Goal: Information Seeking & Learning: Compare options

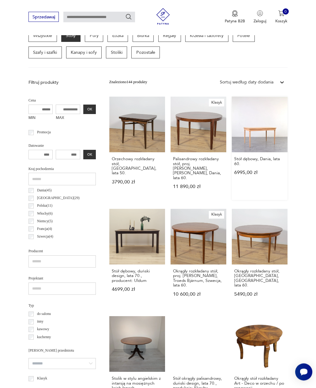
scroll to position [157, 0]
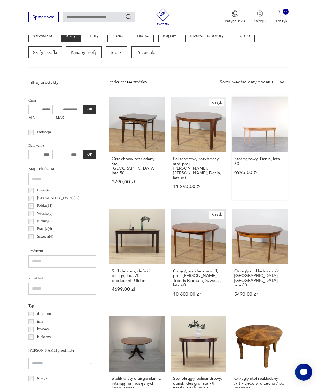
click at [249, 150] on link "Stół dębowy, Dania, lata 60. 6995,00 zł" at bounding box center [260, 148] width 56 height 103
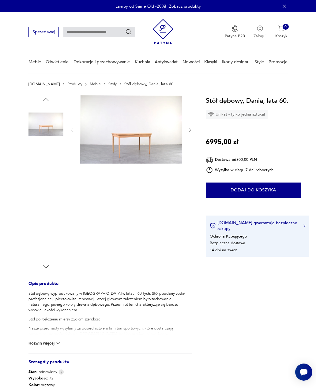
click at [48, 205] on img at bounding box center [45, 202] width 35 height 35
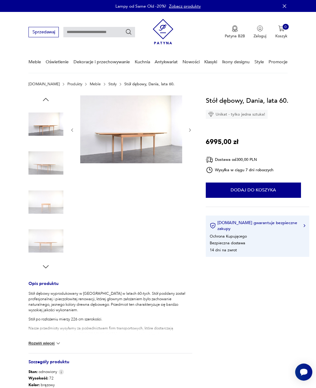
click at [47, 245] on img at bounding box center [45, 241] width 35 height 35
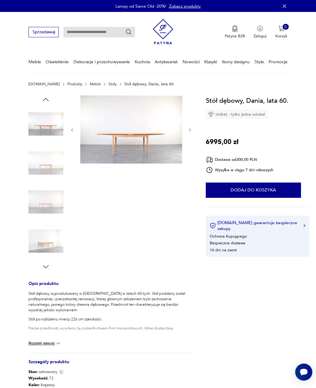
click at [45, 266] on icon "button" at bounding box center [46, 267] width 8 height 8
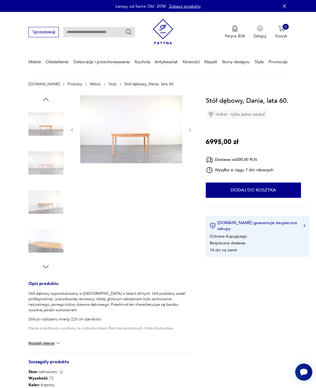
click at [46, 169] on img at bounding box center [45, 163] width 35 height 35
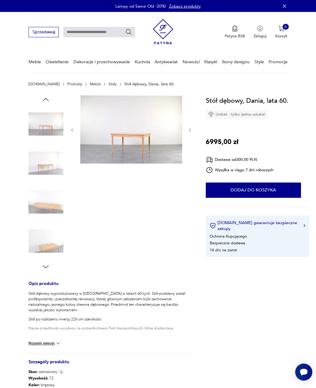
click at [45, 128] on img at bounding box center [45, 124] width 35 height 35
click at [44, 165] on img at bounding box center [45, 163] width 35 height 35
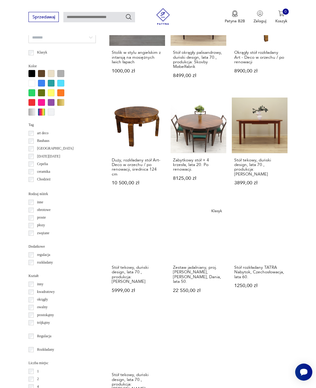
scroll to position [476, 0]
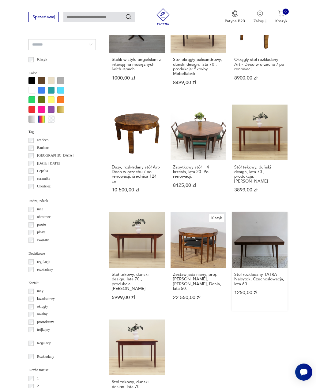
click at [251, 256] on link "Stół rozkładany TATRA Nabytok, [GEOGRAPHIC_DATA], lata 60. 1250,00 zł" at bounding box center [260, 261] width 56 height 99
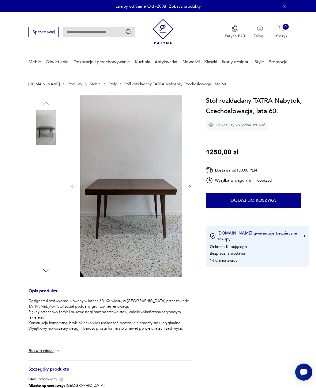
click at [48, 210] on img at bounding box center [45, 206] width 35 height 35
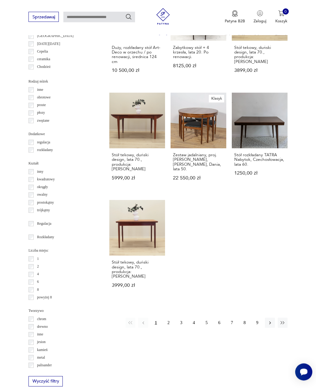
scroll to position [597, 0]
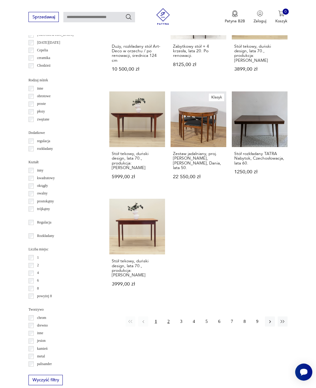
click at [166, 326] on button "2" at bounding box center [168, 322] width 10 height 10
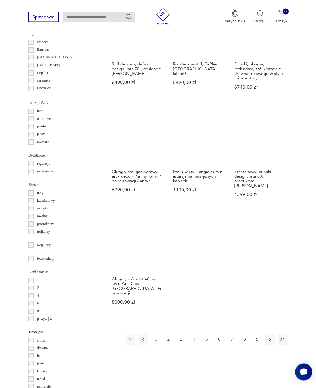
scroll to position [575, 0]
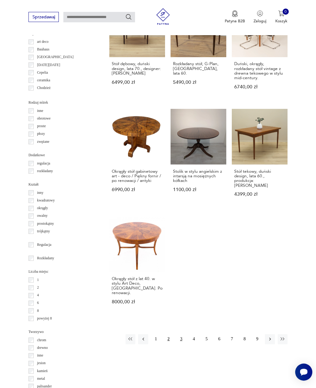
click at [180, 340] on button "3" at bounding box center [181, 340] width 10 height 10
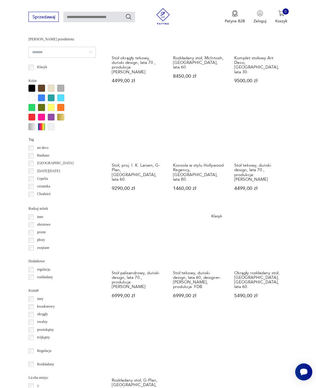
scroll to position [469, 0]
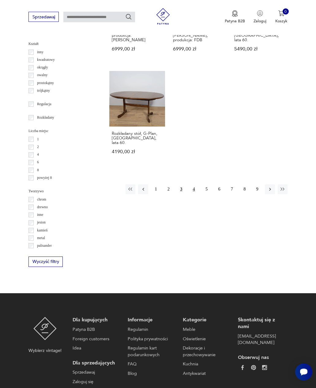
click at [194, 192] on button "4" at bounding box center [194, 190] width 10 height 10
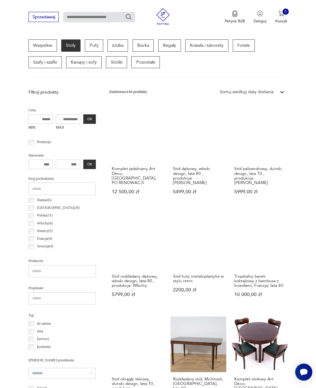
scroll to position [141, 0]
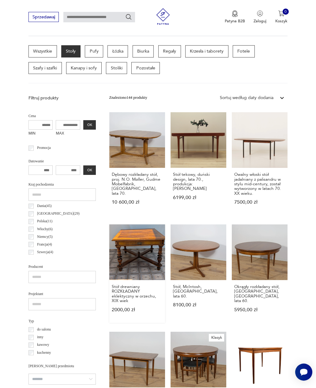
click at [117, 246] on link "Stół drewniany ROZKŁADANY eklektyczny w orzechu, XIX wiek 2000,00 zł" at bounding box center [137, 274] width 56 height 99
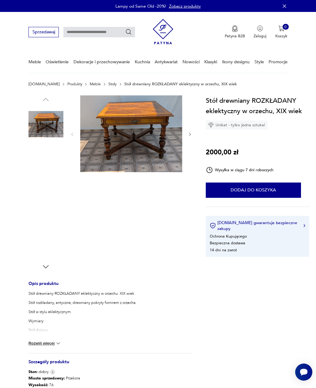
click at [47, 170] on img at bounding box center [45, 163] width 35 height 35
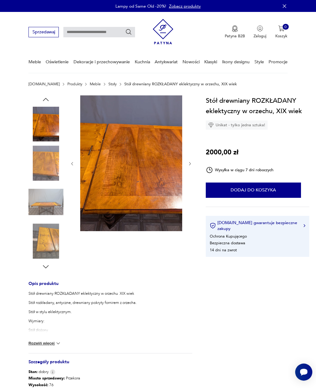
click at [47, 204] on img at bounding box center [45, 202] width 35 height 35
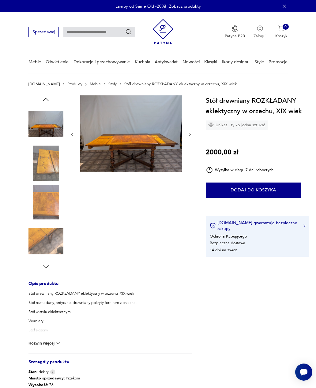
click at [43, 239] on img at bounding box center [45, 241] width 35 height 35
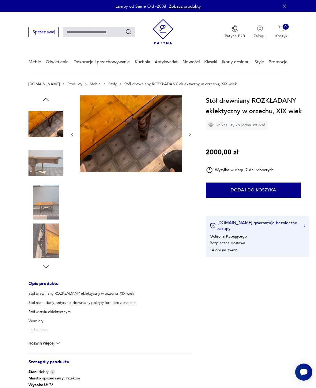
click at [45, 269] on icon "button" at bounding box center [46, 267] width 8 height 8
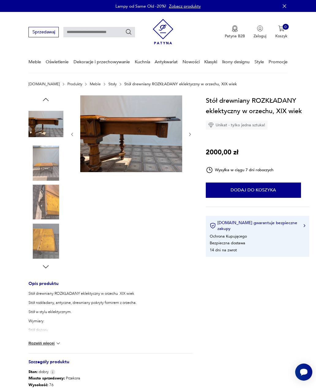
click at [47, 207] on img at bounding box center [45, 202] width 35 height 35
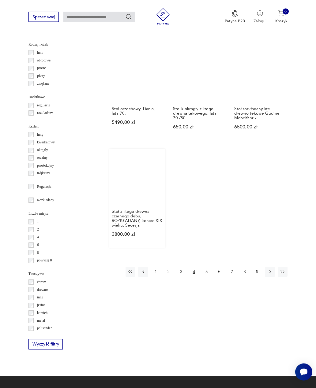
scroll to position [633, 0]
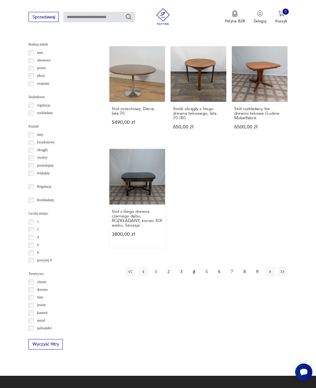
click at [120, 204] on link "Stół z litego drewna czarnego dębu, ROZKŁADANY, koniec XIX wieku, Secesja 3800,…" at bounding box center [137, 198] width 56 height 99
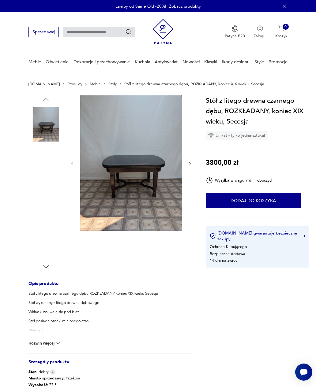
click at [49, 200] on img at bounding box center [45, 202] width 35 height 35
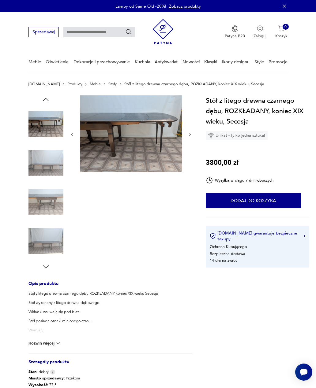
click at [137, 148] on img at bounding box center [131, 133] width 102 height 77
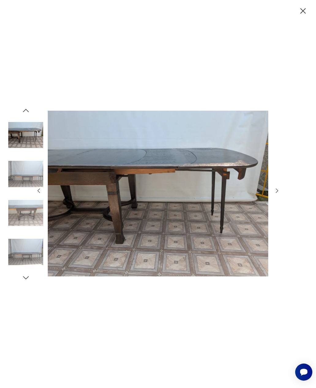
click at [26, 258] on img at bounding box center [25, 252] width 35 height 35
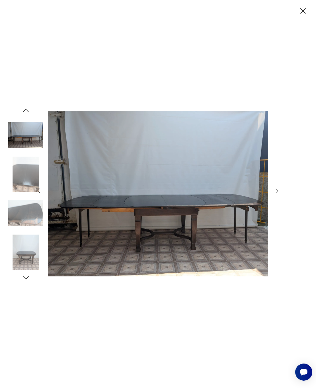
click at [21, 226] on img at bounding box center [25, 213] width 35 height 35
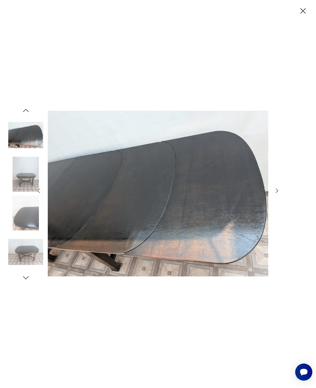
click at [25, 182] on img at bounding box center [25, 174] width 35 height 35
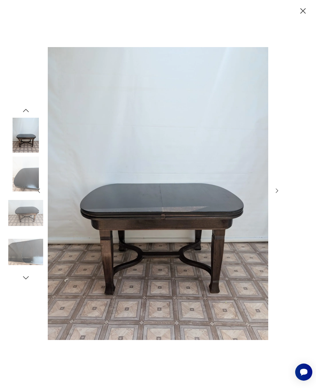
click at [27, 115] on icon "button" at bounding box center [26, 111] width 8 height 8
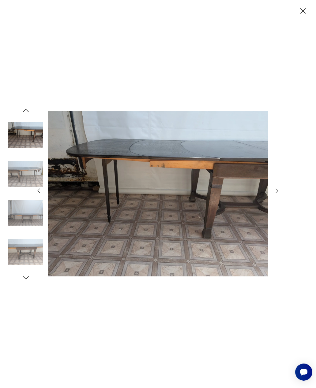
click at [20, 142] on img at bounding box center [25, 135] width 35 height 35
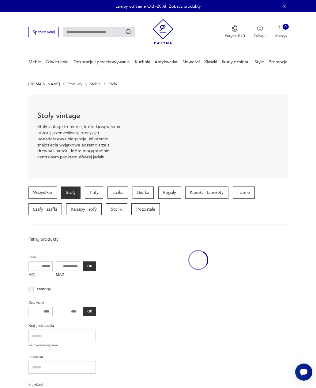
scroll to position [653, 0]
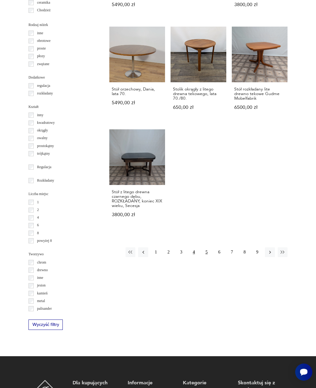
click at [207, 257] on button "5" at bounding box center [206, 253] width 10 height 10
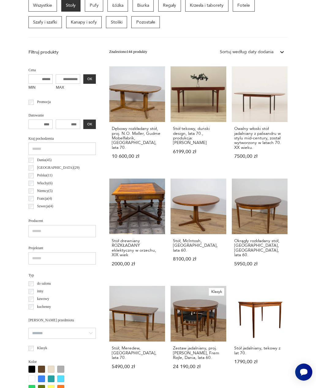
scroll to position [141, 0]
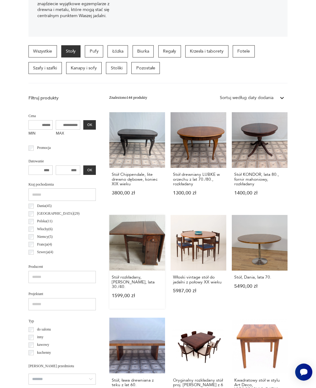
click at [126, 267] on link "Stół rozkładany, [PERSON_NAME], lata 30./40. 1599,00 zł" at bounding box center [137, 262] width 56 height 94
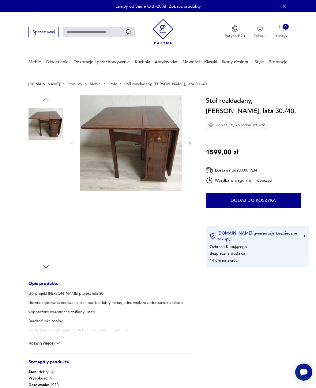
click at [47, 246] on img at bounding box center [45, 241] width 35 height 35
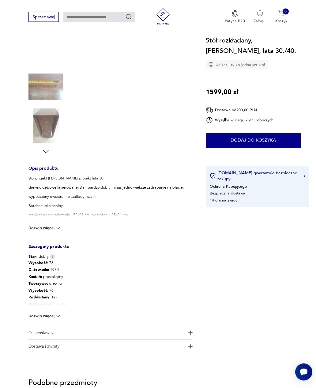
scroll to position [115, 0]
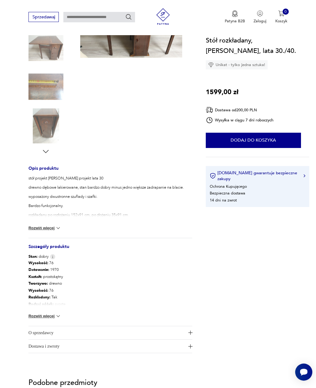
click at [54, 316] on button "Rozwiń więcej" at bounding box center [44, 316] width 33 height 6
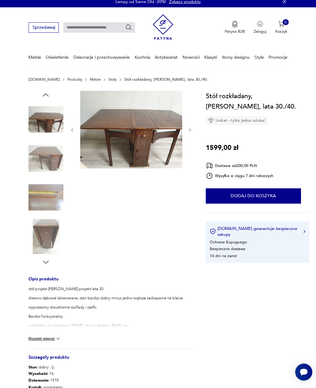
scroll to position [0, 0]
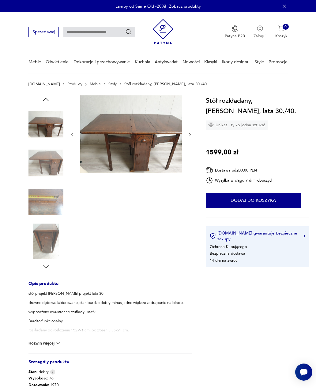
click at [44, 208] on img at bounding box center [45, 202] width 35 height 35
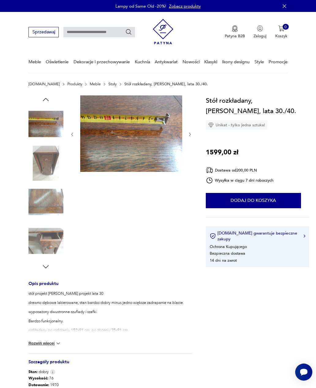
click at [43, 127] on img at bounding box center [45, 124] width 35 height 35
click at [47, 162] on img at bounding box center [45, 163] width 35 height 35
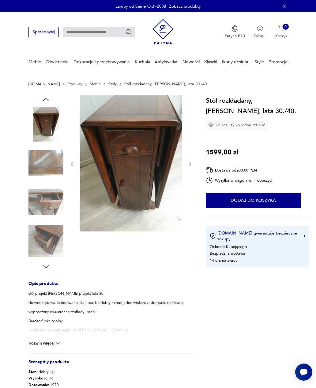
click at [47, 203] on img at bounding box center [45, 202] width 35 height 35
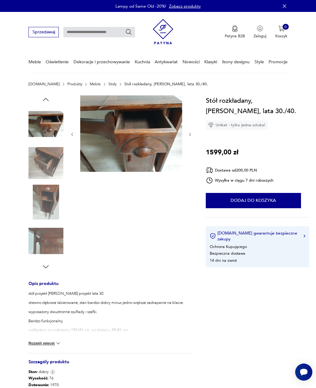
click at [43, 239] on img at bounding box center [45, 241] width 35 height 35
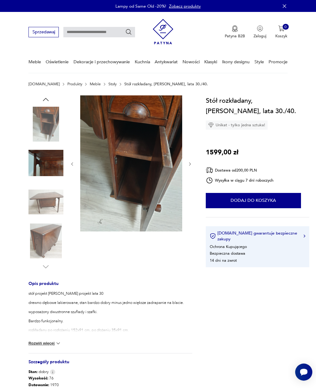
click at [50, 199] on img at bounding box center [45, 202] width 35 height 35
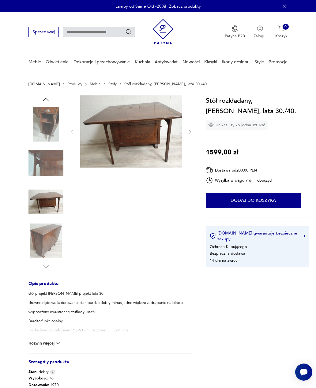
click at [43, 236] on img at bounding box center [45, 241] width 35 height 35
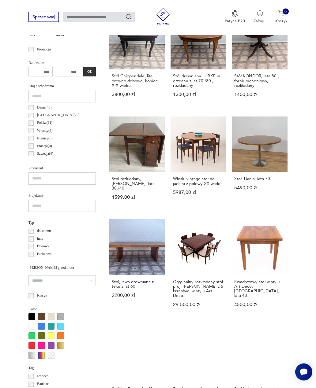
scroll to position [240, 0]
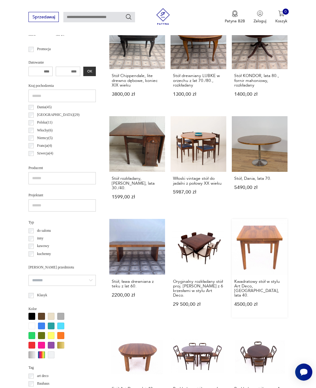
click at [243, 246] on link "Kwadratowy stół w stylu Art Deco, [GEOGRAPHIC_DATA], lata 40. 4500,00 zł" at bounding box center [260, 268] width 56 height 99
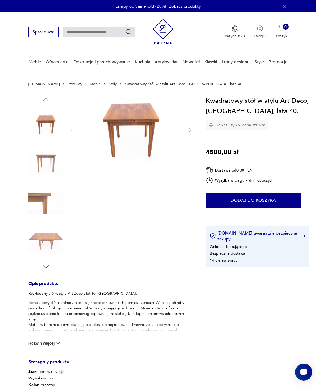
click at [44, 237] on img at bounding box center [45, 241] width 35 height 35
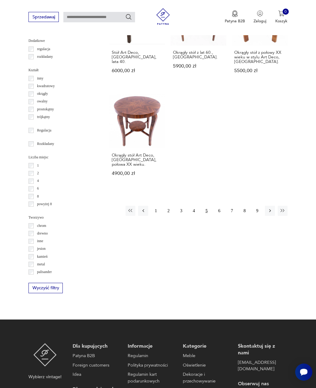
scroll to position [690, 0]
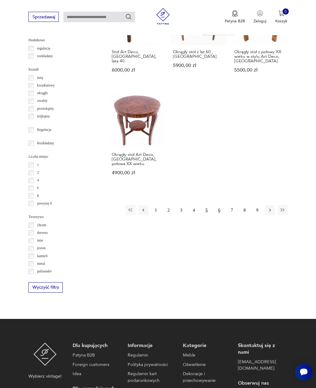
click at [219, 215] on button "6" at bounding box center [219, 211] width 10 height 10
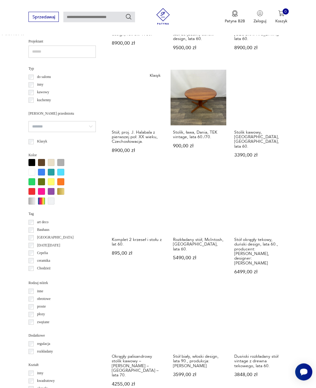
scroll to position [394, 0]
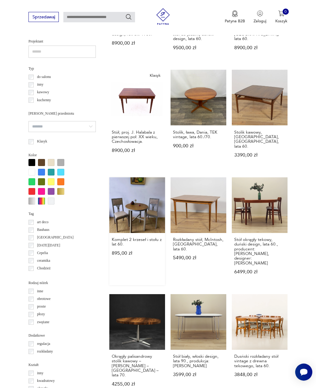
click at [125, 230] on link "Komplet 2 krzeseł i stołu z lat 60. 895,00 zł" at bounding box center [137, 232] width 56 height 108
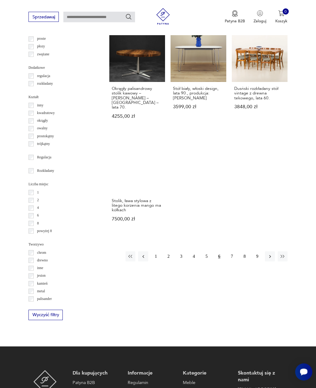
scroll to position [662, 0]
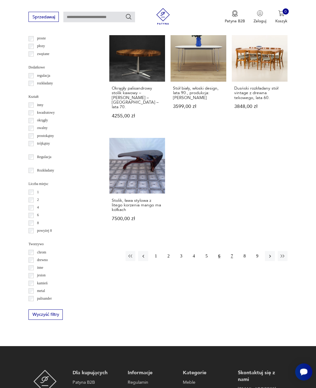
click at [227, 252] on button "7" at bounding box center [232, 257] width 10 height 10
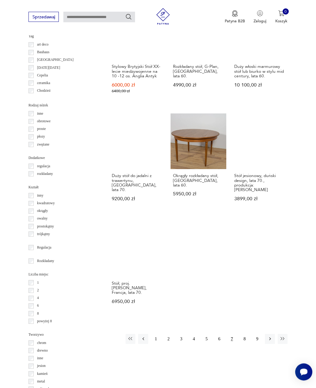
scroll to position [572, 0]
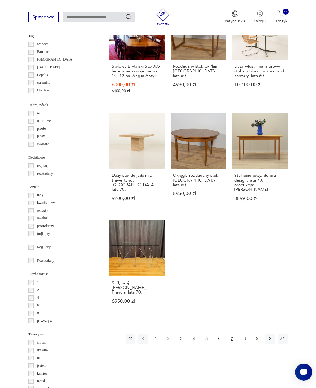
click at [236, 334] on button "7" at bounding box center [232, 339] width 10 height 10
click at [241, 337] on button "8" at bounding box center [245, 339] width 10 height 10
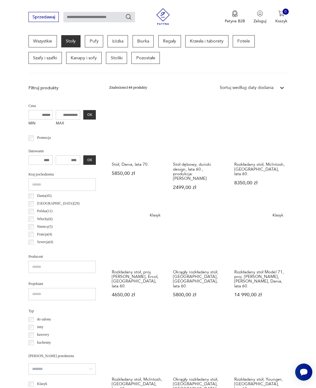
scroll to position [141, 0]
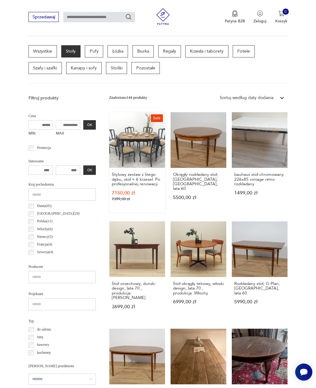
click at [121, 148] on link "Sale Stylowy zestaw z litego dębu, stół + 6 krzeseł. Po profesjonalnej renowacj…" at bounding box center [137, 162] width 56 height 100
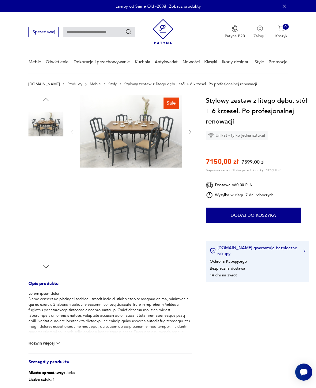
click at [117, 136] on img at bounding box center [131, 131] width 102 height 72
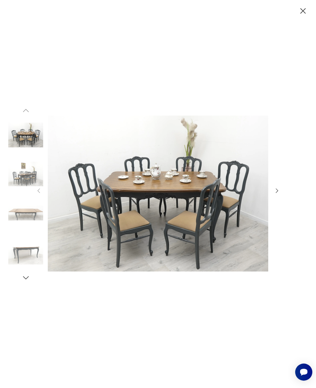
click at [279, 194] on icon "button" at bounding box center [277, 191] width 7 height 7
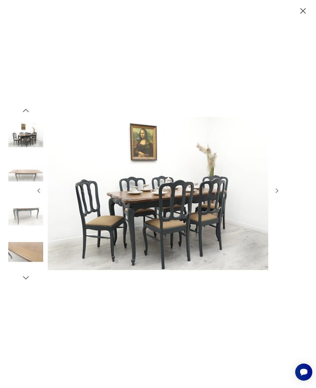
click at [275, 194] on icon "button" at bounding box center [277, 191] width 7 height 7
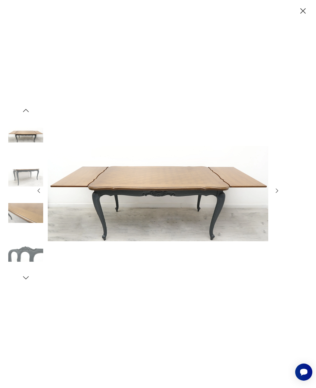
click at [275, 194] on icon "button" at bounding box center [277, 191] width 7 height 7
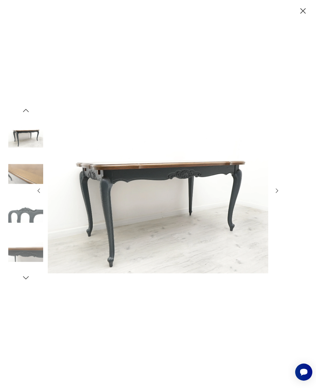
click at [276, 193] on icon "button" at bounding box center [277, 191] width 2 height 5
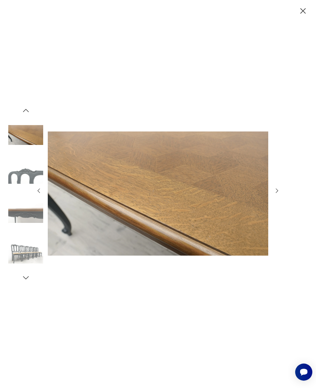
click at [275, 194] on icon "button" at bounding box center [277, 191] width 7 height 7
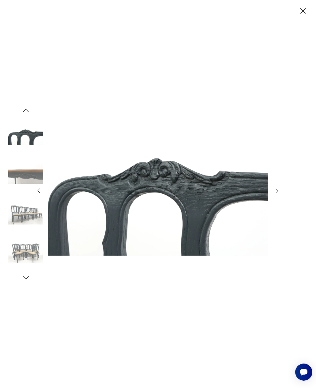
click at [272, 197] on div at bounding box center [158, 194] width 245 height 307
click at [280, 194] on icon "button" at bounding box center [277, 191] width 7 height 7
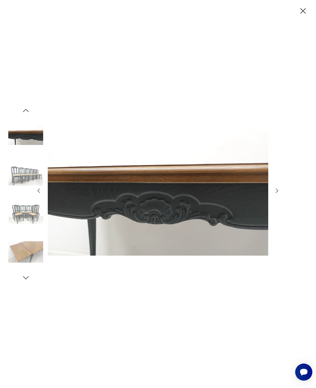
click at [276, 194] on icon "button" at bounding box center [277, 191] width 7 height 7
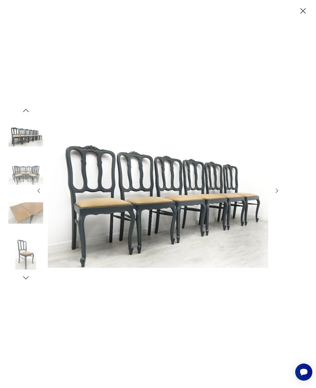
click at [274, 194] on icon "button" at bounding box center [277, 191] width 7 height 7
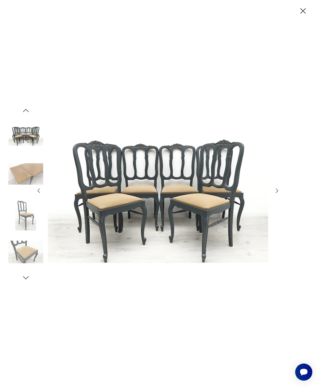
click at [275, 194] on icon "button" at bounding box center [277, 191] width 7 height 7
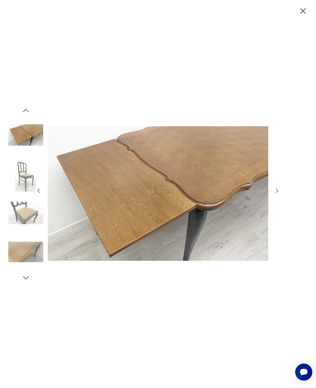
click at [277, 194] on icon "button" at bounding box center [277, 191] width 7 height 7
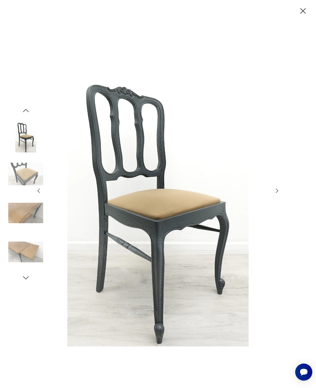
click at [275, 194] on icon "button" at bounding box center [277, 191] width 7 height 7
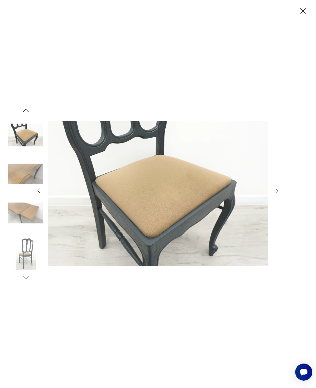
click at [275, 194] on icon "button" at bounding box center [277, 191] width 7 height 7
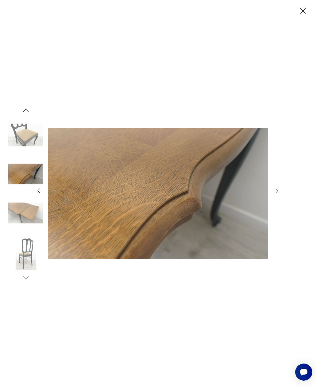
click at [276, 194] on icon "button" at bounding box center [277, 191] width 7 height 7
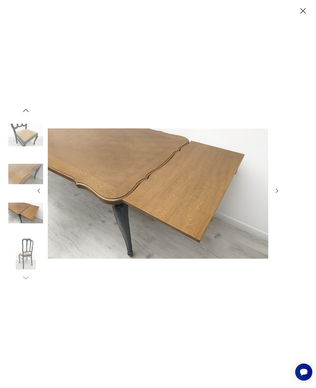
click at [305, 9] on icon "button" at bounding box center [303, 11] width 10 height 10
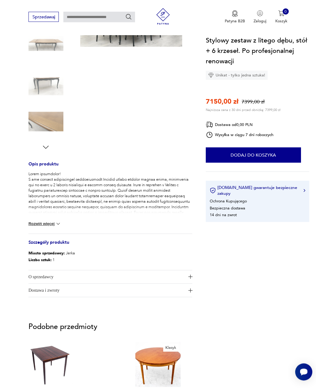
scroll to position [120, 0]
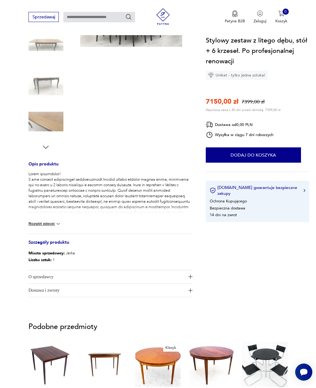
click at [50, 226] on button "Rozwiń więcej" at bounding box center [44, 224] width 33 height 6
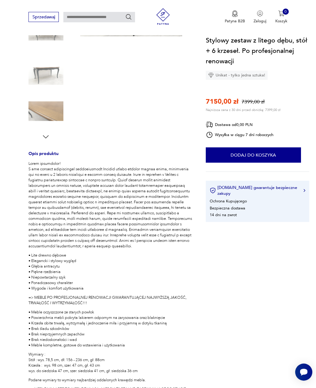
scroll to position [0, 0]
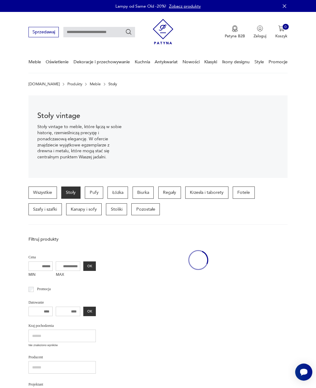
scroll to position [161, 0]
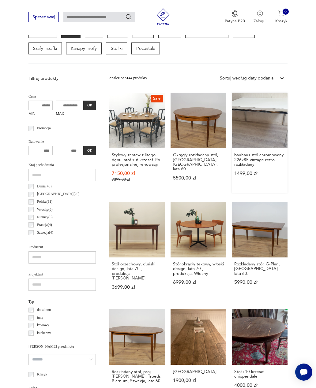
click at [245, 136] on link "bauhaus stół chromowany 226x85 vintage retro rozkładany 1499,00 zł" at bounding box center [260, 143] width 56 height 100
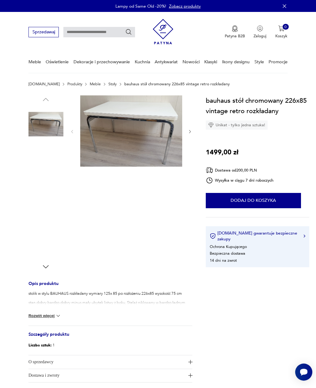
click at [45, 237] on img at bounding box center [45, 241] width 35 height 35
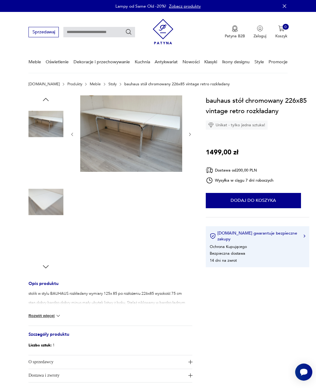
click at [42, 198] on img at bounding box center [45, 202] width 35 height 35
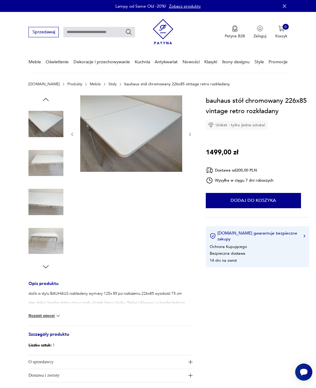
click at [45, 164] on img at bounding box center [45, 163] width 35 height 35
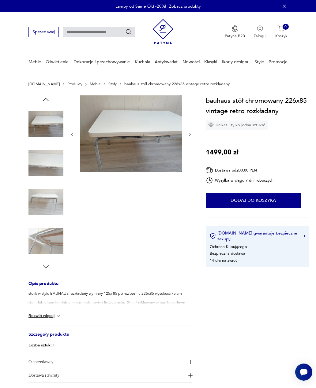
click at [48, 125] on img at bounding box center [45, 124] width 35 height 35
click at [46, 202] on img at bounding box center [45, 202] width 35 height 35
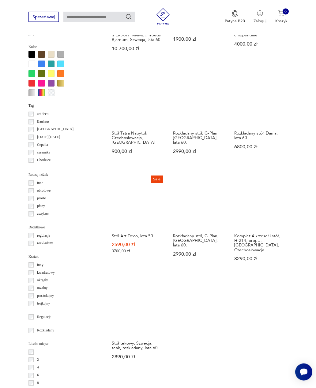
scroll to position [503, 0]
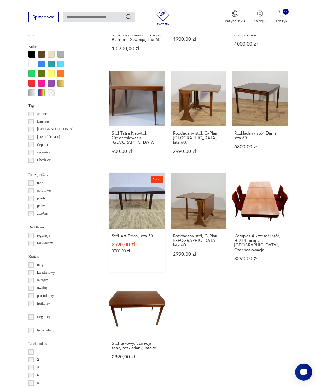
click at [114, 226] on link "Sale Stół Art Deco, lata 50. 2590,00 zł 3700,00 zł" at bounding box center [137, 223] width 56 height 99
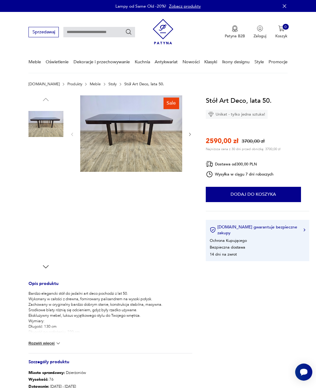
click at [40, 165] on img at bounding box center [45, 163] width 35 height 35
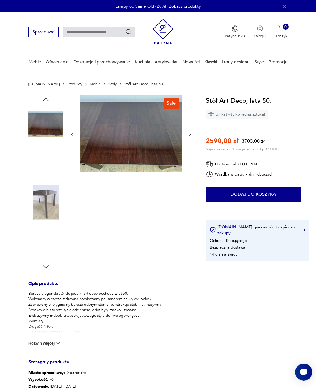
click at [42, 206] on img at bounding box center [45, 202] width 35 height 35
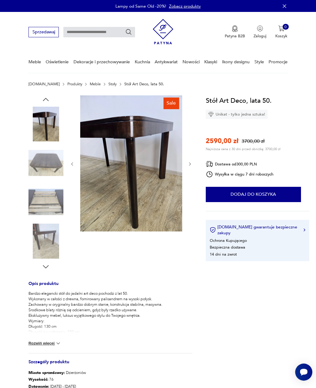
click at [42, 164] on img at bounding box center [45, 163] width 35 height 35
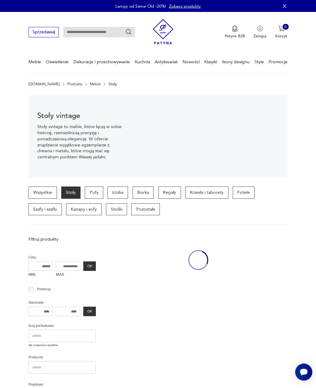
scroll to position [522, 0]
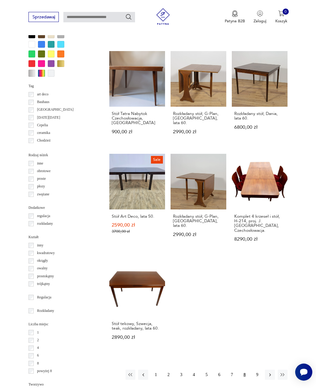
click at [43, 92] on p "art deco" at bounding box center [42, 95] width 11 height 6
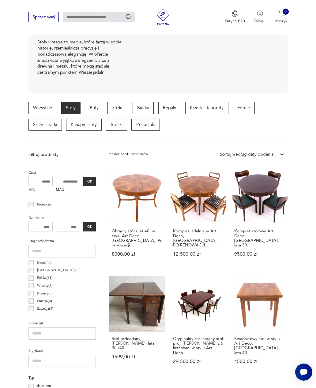
scroll to position [84, 0]
click at [83, 126] on p "Kanapy i sofy" at bounding box center [84, 125] width 36 height 12
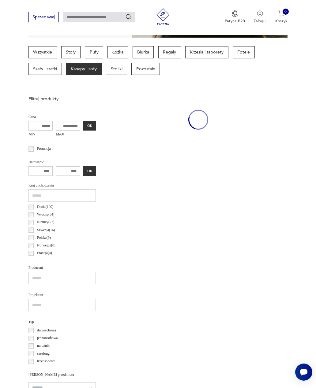
scroll to position [141, 0]
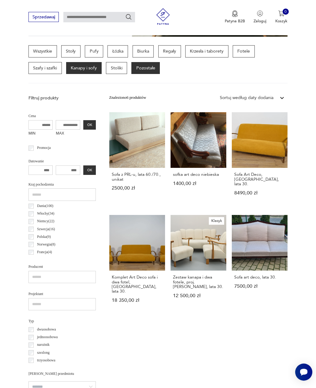
click at [149, 65] on p "Pozostałe" at bounding box center [145, 68] width 28 height 12
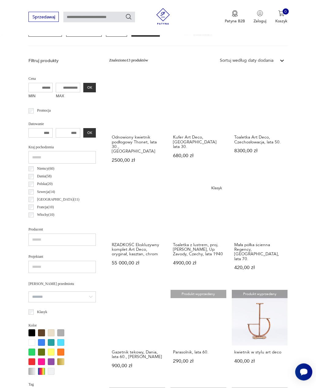
scroll to position [179, 0]
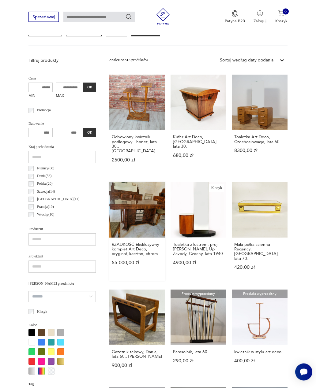
click at [112, 223] on link "RZADKOŚĆ Ekskluzywny komplet Art Deco, oryginał, kasztan, chrom 55 000,00 zł" at bounding box center [137, 231] width 56 height 99
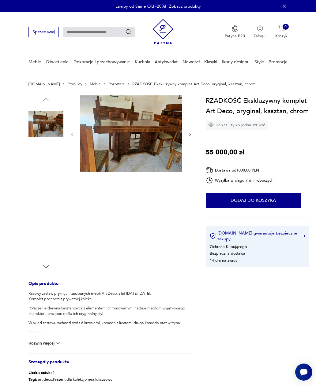
click at [41, 165] on img at bounding box center [45, 163] width 35 height 35
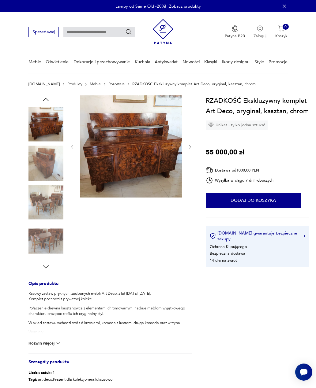
click at [43, 201] on img at bounding box center [45, 202] width 35 height 35
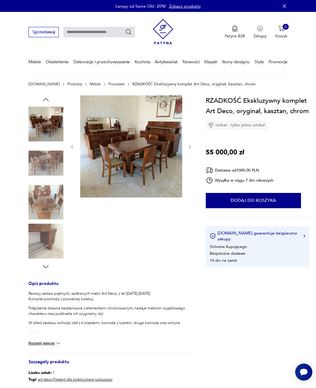
click at [42, 243] on img at bounding box center [45, 241] width 35 height 35
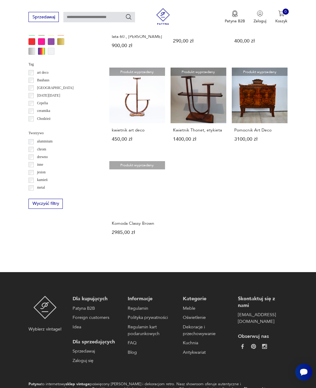
scroll to position [499, 0]
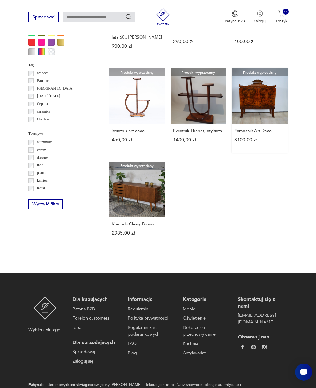
click at [242, 111] on link "Produkt wyprzedany Pomocnik Art Deco 3100,00 zł" at bounding box center [260, 110] width 56 height 85
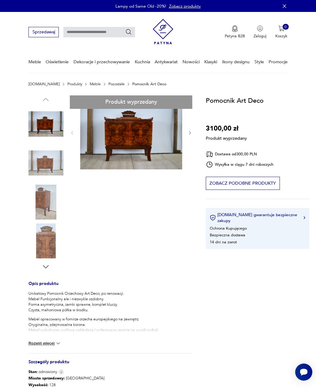
click at [41, 164] on div "Produkt wyprzedany Opis produktu Unikatowy Pomocnik Orzechowy Art Deco, po reno…" at bounding box center [110, 282] width 164 height 374
click at [43, 204] on div "Produkt wyprzedany Opis produktu Unikatowy Pomocnik Orzechowy Art Deco, po reno…" at bounding box center [110, 282] width 164 height 374
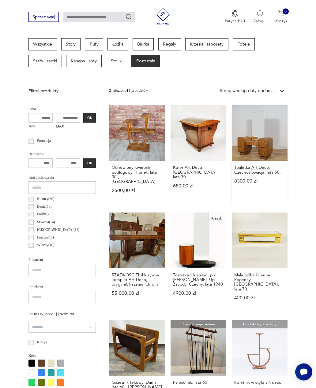
scroll to position [148, 0]
click at [250, 174] on h3 "Toaletka Art Deco, Czechosłowacja, lata 50." at bounding box center [259, 169] width 51 height 9
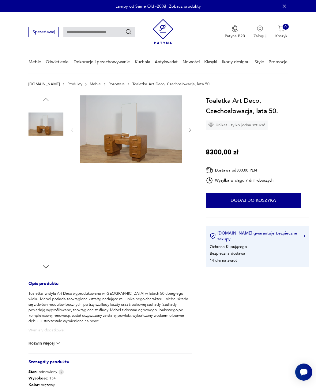
click at [44, 170] on img at bounding box center [45, 163] width 35 height 35
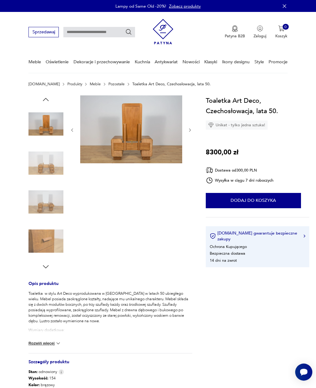
click at [41, 204] on img at bounding box center [45, 202] width 35 height 35
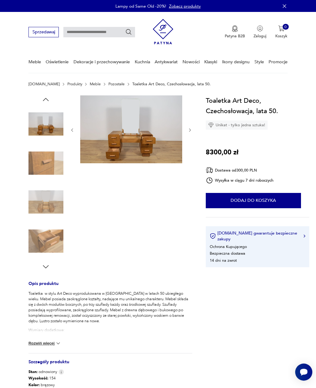
click at [39, 233] on img at bounding box center [45, 241] width 35 height 35
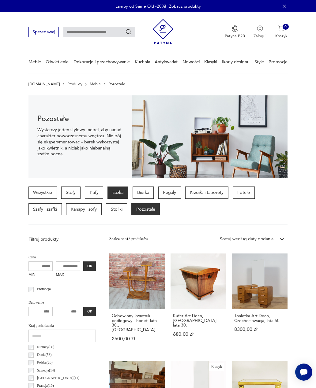
click at [119, 192] on p "Łóżka" at bounding box center [117, 193] width 21 height 12
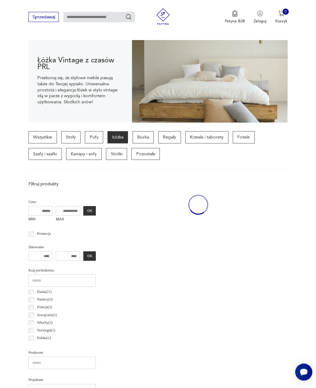
scroll to position [141, 0]
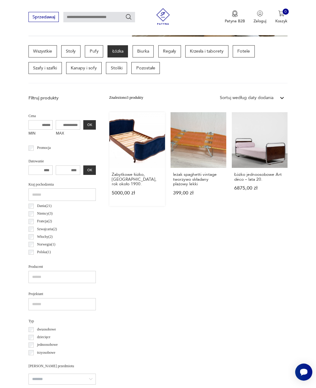
click at [121, 145] on link "Zabytkowe łóżko, [GEOGRAPHIC_DATA], rok około 1900. 5000,00 zł" at bounding box center [137, 159] width 56 height 94
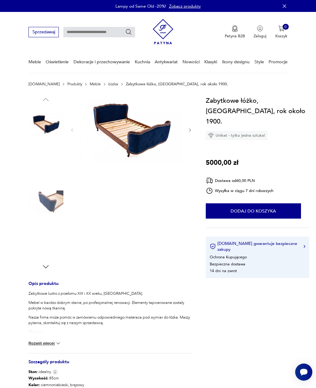
click at [46, 201] on img at bounding box center [45, 202] width 35 height 35
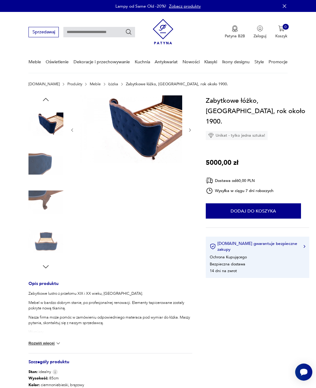
click at [37, 168] on img at bounding box center [45, 163] width 35 height 35
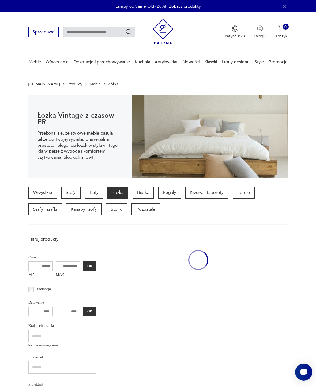
scroll to position [141, 0]
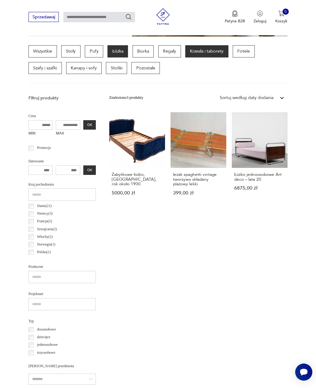
click at [201, 56] on p "Krzesła i taborety" at bounding box center [206, 51] width 43 height 12
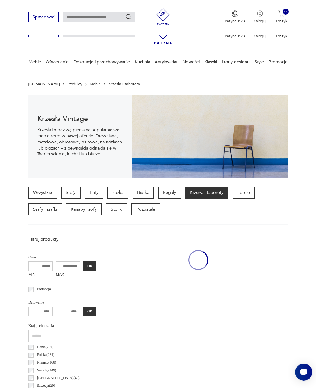
scroll to position [755, 0]
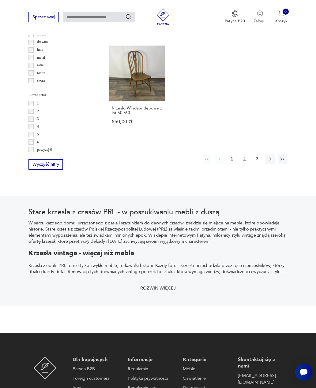
click at [242, 154] on button "2" at bounding box center [245, 159] width 10 height 10
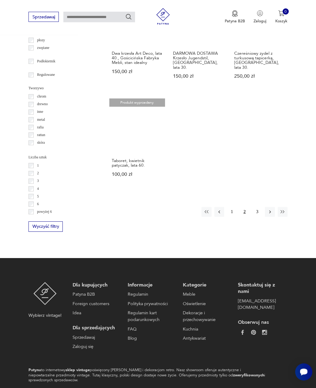
scroll to position [694, 0]
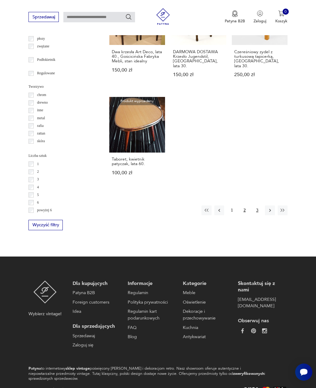
click at [256, 207] on button "3" at bounding box center [257, 211] width 10 height 10
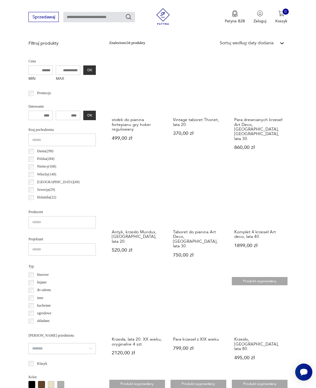
scroll to position [141, 0]
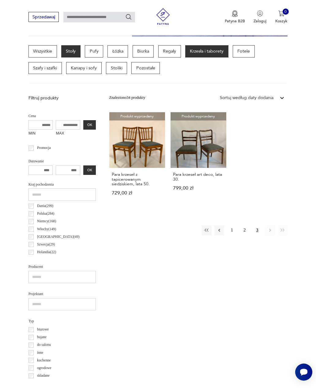
click at [76, 51] on p "Stoły" at bounding box center [70, 51] width 19 height 12
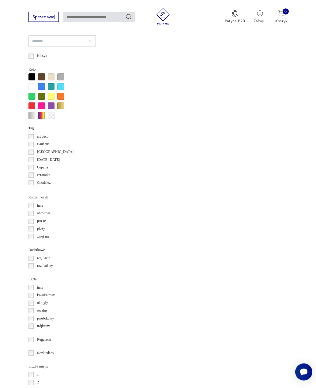
scroll to position [480, 0]
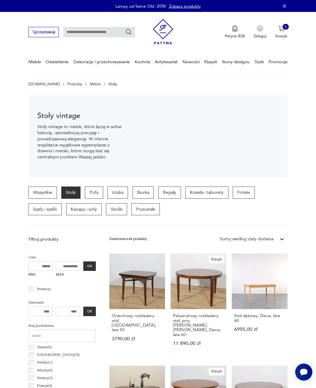
click at [67, 85] on link "Produkty" at bounding box center [74, 84] width 15 height 4
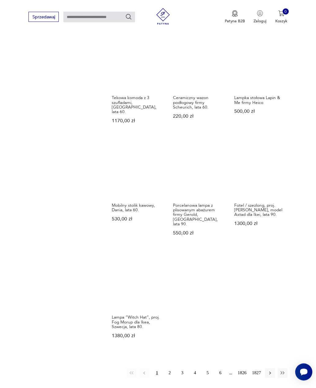
scroll to position [456, 0]
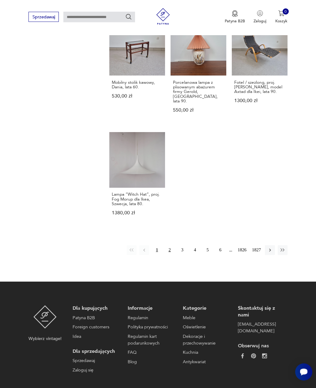
click at [167, 246] on button "2" at bounding box center [170, 251] width 10 height 10
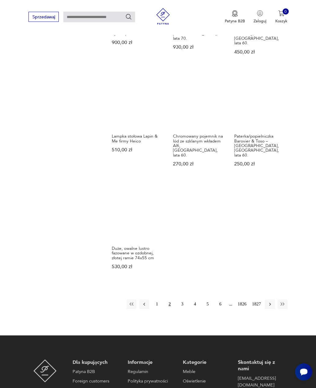
scroll to position [540, 0]
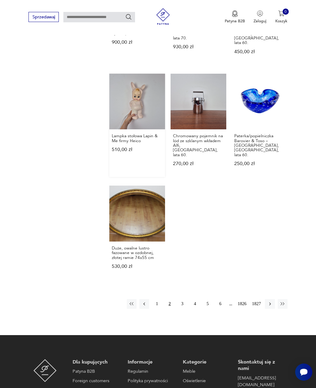
click at [116, 108] on link "Lampka stołowa Lapin & Me firmy Heico 510,00 zł" at bounding box center [137, 125] width 56 height 103
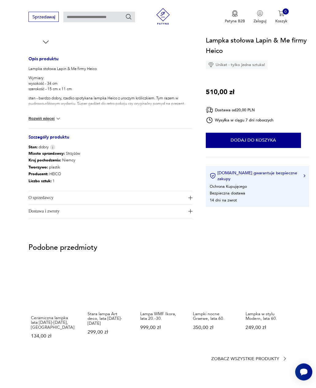
scroll to position [223, 0]
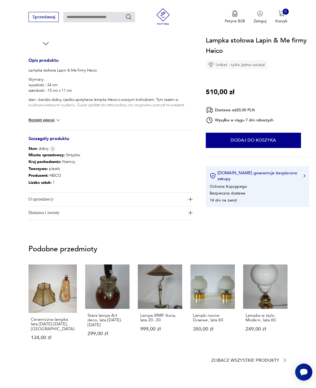
click at [57, 119] on img at bounding box center [58, 120] width 6 height 6
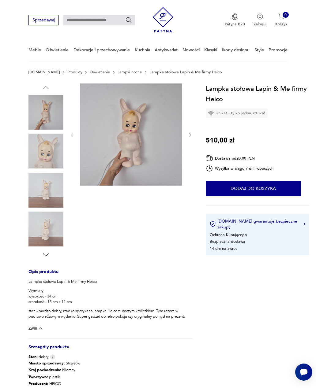
scroll to position [0, 0]
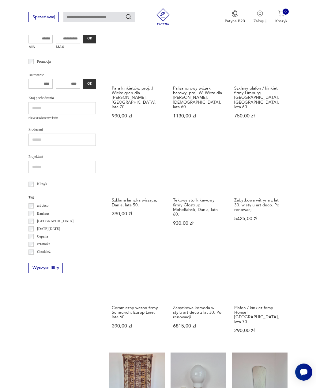
scroll to position [151, 0]
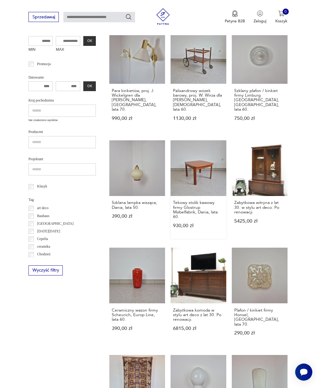
click at [181, 169] on link "Tekowy stolik kawowy firmy Glostrup Møbelfabrik, Dania, lata 60. 930,00 zł" at bounding box center [198, 189] width 56 height 99
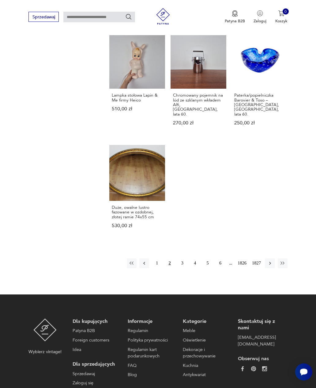
scroll to position [581, 0]
click at [193, 259] on button "4" at bounding box center [195, 264] width 10 height 10
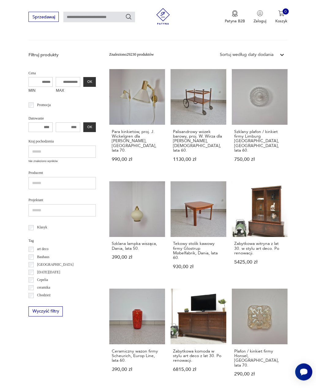
scroll to position [66, 0]
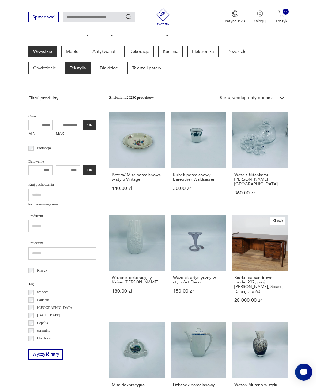
click at [81, 72] on p "Tekstylia" at bounding box center [77, 68] width 25 height 12
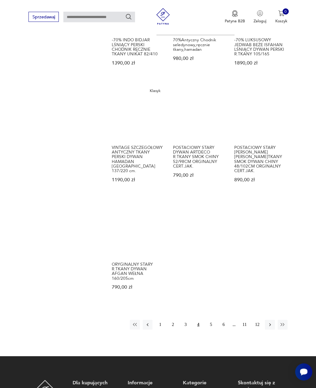
scroll to position [502, 0]
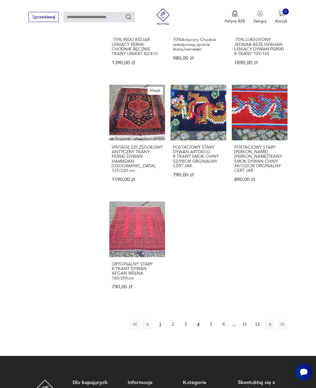
click at [157, 330] on button "1" at bounding box center [160, 325] width 10 height 10
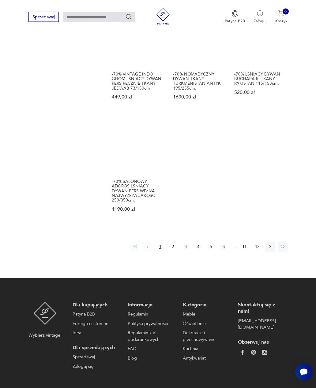
scroll to position [578, 0]
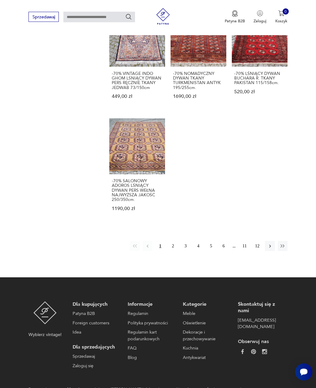
click at [173, 251] on button "2" at bounding box center [173, 246] width 10 height 10
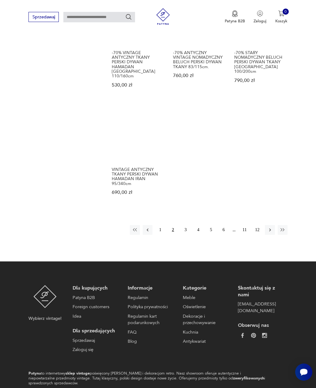
scroll to position [585, 0]
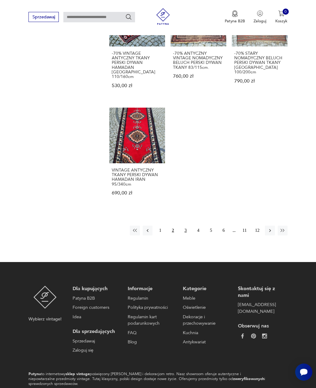
click at [181, 236] on button "3" at bounding box center [186, 231] width 10 height 10
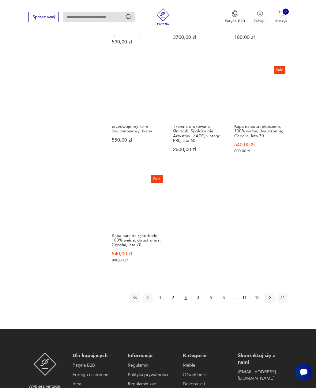
scroll to position [520, 0]
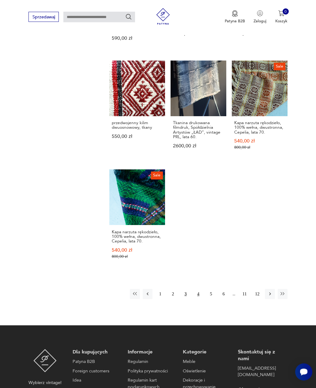
click at [196, 299] on button "4" at bounding box center [198, 295] width 10 height 10
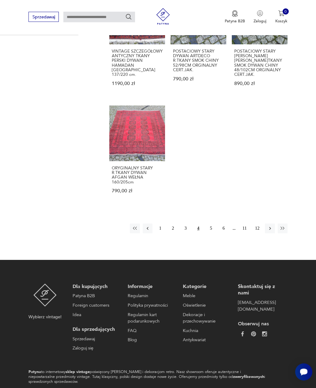
scroll to position [598, 0]
click at [206, 234] on button "5" at bounding box center [211, 229] width 10 height 10
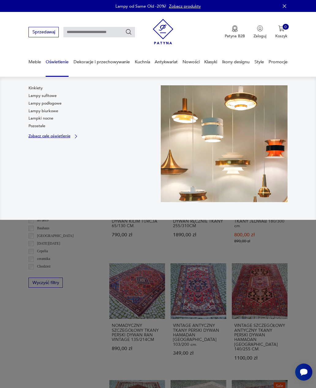
click at [37, 136] on p "Zobacz całe oświetlenie" at bounding box center [49, 137] width 42 height 4
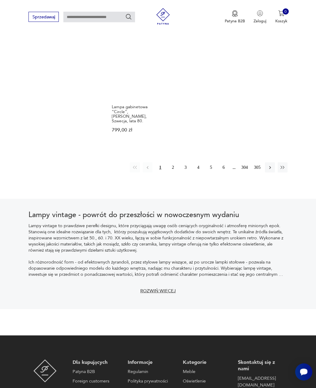
scroll to position [732, 0]
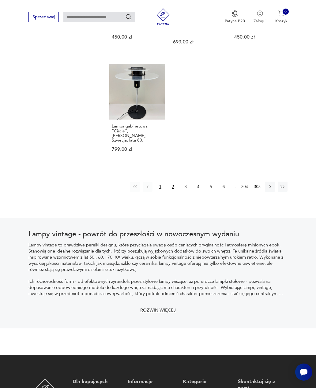
click at [177, 182] on button "2" at bounding box center [173, 187] width 10 height 10
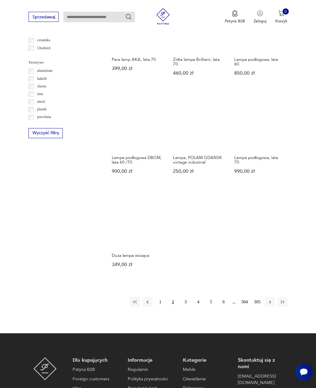
scroll to position [570, 0]
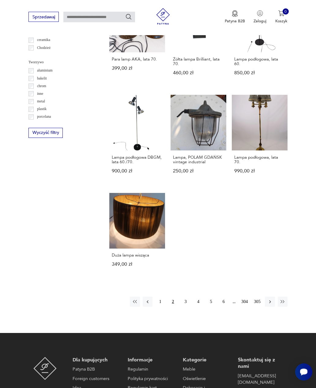
click at [183, 307] on button "3" at bounding box center [186, 302] width 10 height 10
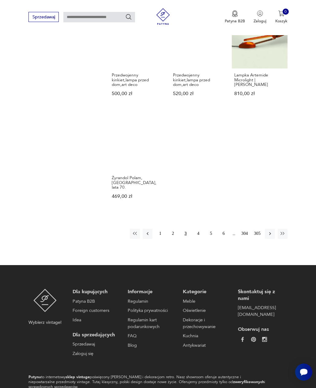
scroll to position [669, 0]
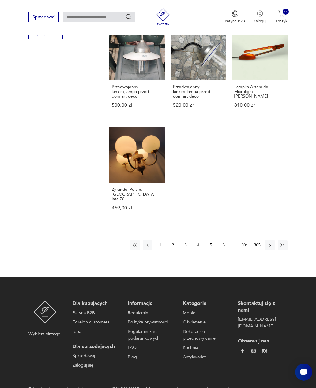
click at [197, 244] on button "4" at bounding box center [198, 246] width 10 height 10
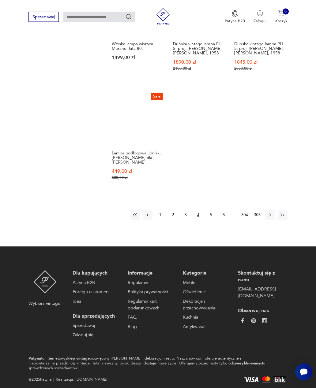
scroll to position [710, 0]
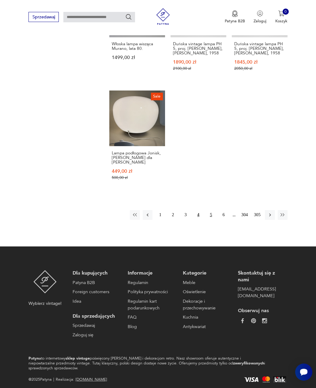
click at [209, 220] on button "5" at bounding box center [211, 215] width 10 height 10
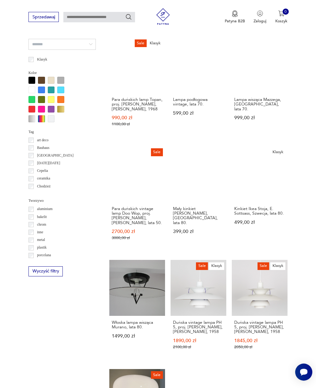
scroll to position [141, 0]
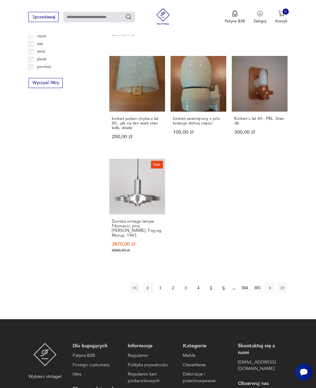
click at [221, 293] on button "6" at bounding box center [224, 288] width 10 height 10
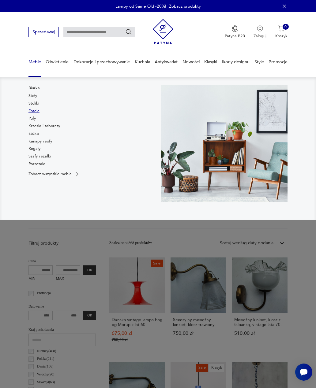
click at [29, 110] on link "Fotele" at bounding box center [33, 111] width 11 height 6
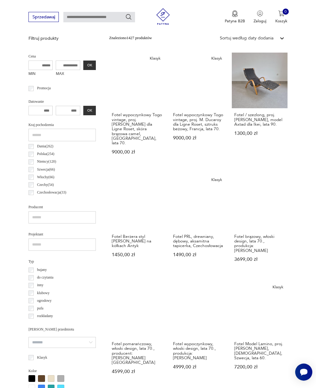
scroll to position [200, 0]
